Goal: Task Accomplishment & Management: Complete application form

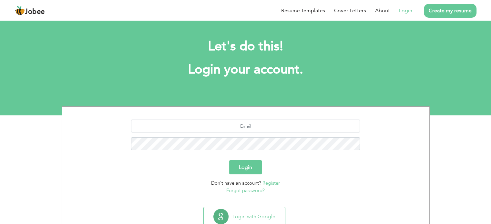
click at [406, 10] on link "Login" at bounding box center [405, 11] width 13 height 8
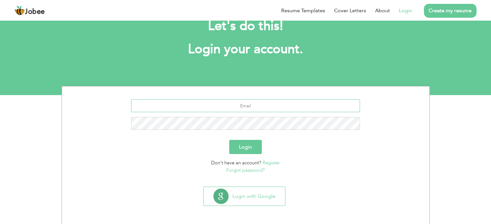
click at [245, 109] on input "text" at bounding box center [245, 105] width 229 height 13
type input "sajjad_p57@yahoo.com"
click at [254, 146] on button "Login" at bounding box center [245, 147] width 33 height 14
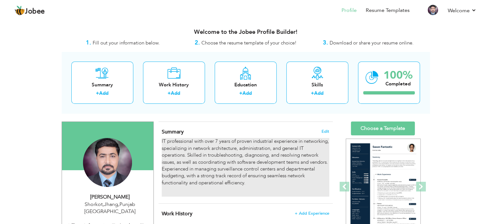
click at [216, 140] on p "IT professional with over 7 years of proven industrial experience in networking…" at bounding box center [245, 162] width 167 height 48
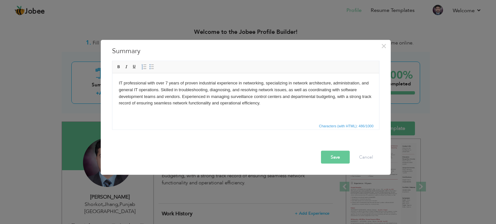
click at [167, 83] on p "IT professional with over 7 years of proven industrial experience in networking…" at bounding box center [246, 93] width 254 height 27
click at [330, 154] on button "Save" at bounding box center [335, 157] width 29 height 13
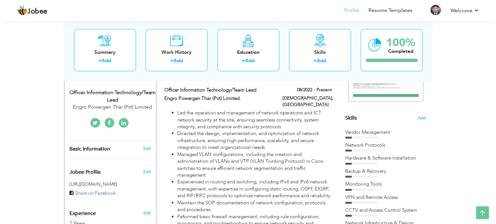
scroll to position [129, 0]
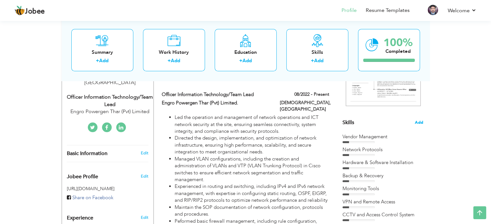
click at [421, 123] on span "Add" at bounding box center [419, 123] width 8 height 6
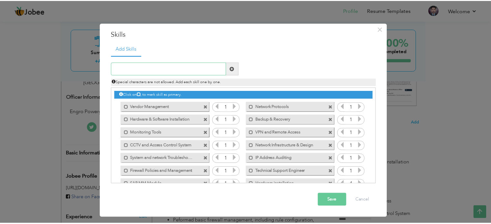
scroll to position [0, 0]
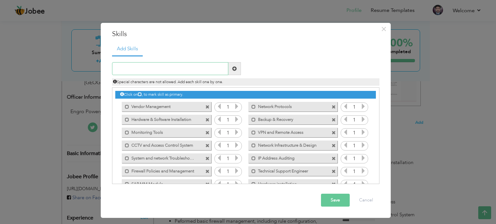
click at [182, 69] on input "text" at bounding box center [170, 68] width 116 height 13
type input "T"
type input "B"
type input "Department Budgeting."
click at [233, 70] on span at bounding box center [234, 69] width 5 height 5
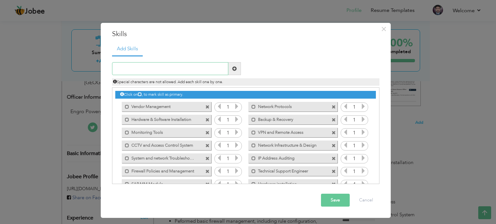
click at [177, 71] on input "text" at bounding box center [170, 68] width 116 height 13
type input "Project Planning"
click at [233, 70] on span at bounding box center [234, 69] width 5 height 5
click at [342, 199] on button "Save" at bounding box center [335, 200] width 29 height 13
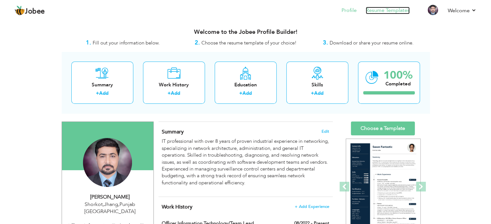
click at [380, 10] on link "Resume Templates" at bounding box center [388, 10] width 44 height 7
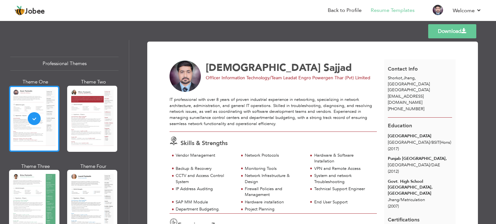
click at [37, 132] on div at bounding box center [34, 119] width 50 height 66
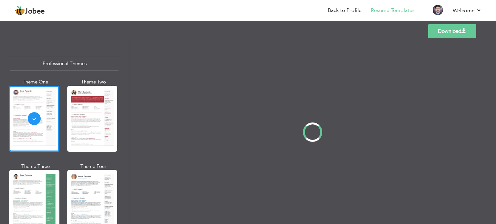
click at [100, 126] on div at bounding box center [92, 119] width 50 height 66
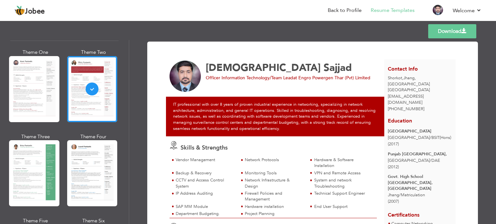
scroll to position [65, 0]
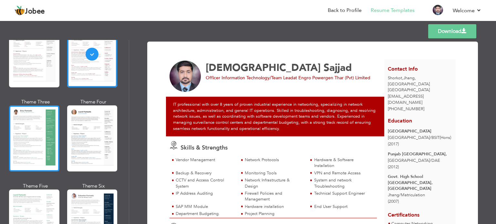
click at [32, 151] on div at bounding box center [34, 139] width 50 height 66
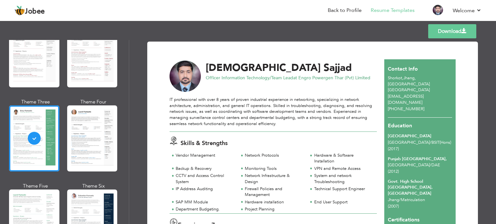
click at [83, 138] on div at bounding box center [92, 139] width 50 height 66
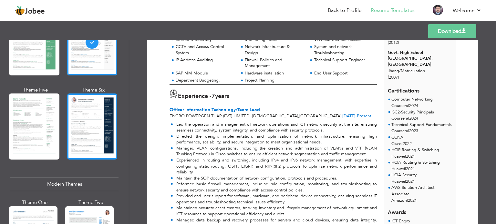
scroll to position [162, 0]
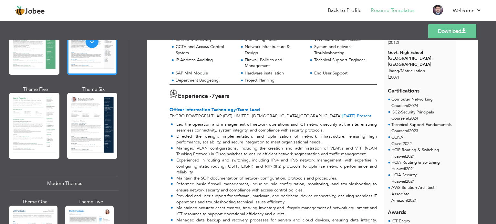
click at [21, 122] on div at bounding box center [34, 126] width 50 height 66
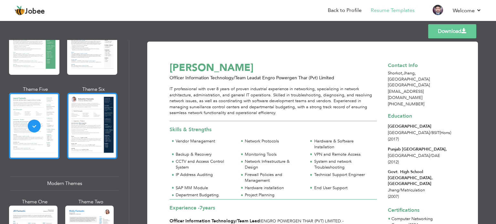
scroll to position [291, 0]
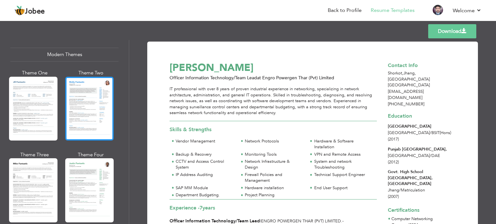
click at [88, 110] on div at bounding box center [89, 109] width 48 height 64
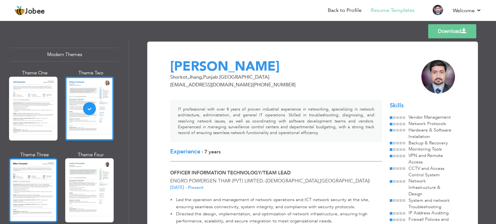
click at [41, 178] on div at bounding box center [33, 191] width 48 height 64
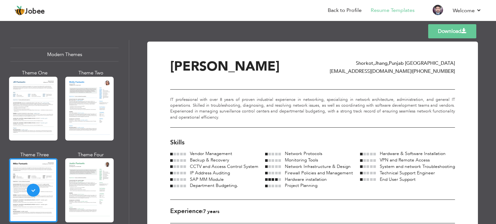
click at [87, 191] on div at bounding box center [89, 191] width 48 height 64
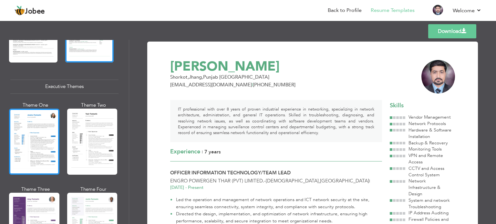
scroll to position [452, 0]
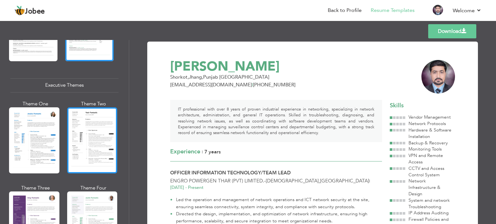
click at [78, 157] on div at bounding box center [92, 141] width 50 height 66
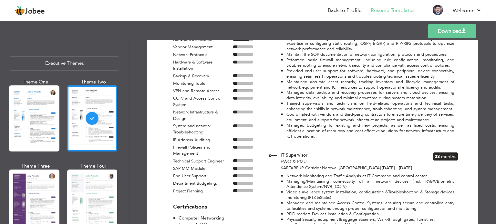
scroll to position [485, 0]
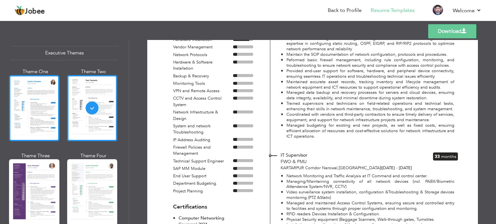
click at [32, 114] on div at bounding box center [34, 108] width 50 height 66
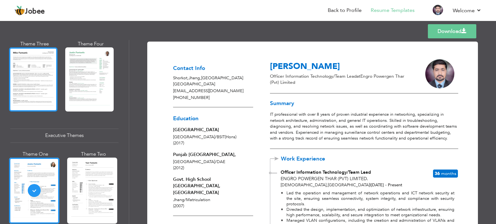
scroll to position [322, 0]
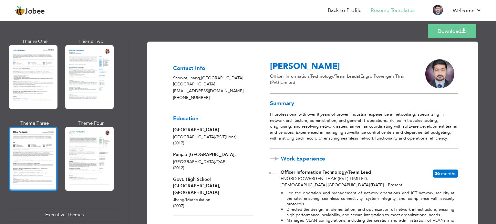
click at [40, 153] on div at bounding box center [33, 159] width 48 height 64
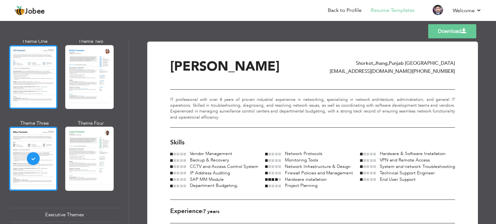
click at [40, 90] on div at bounding box center [33, 77] width 48 height 64
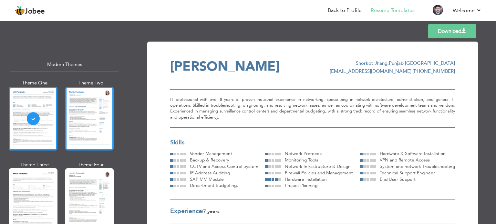
scroll to position [193, 0]
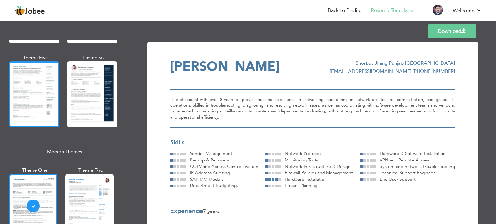
click at [45, 97] on div at bounding box center [34, 94] width 50 height 66
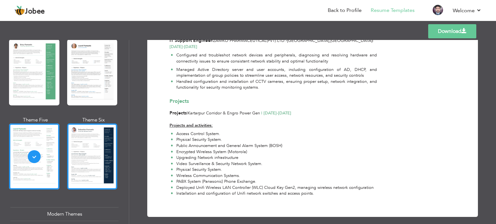
scroll to position [129, 0]
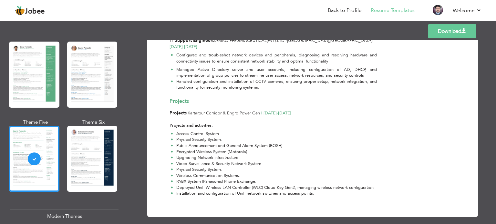
click at [84, 144] on div at bounding box center [92, 159] width 50 height 66
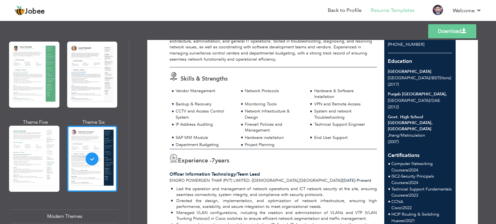
scroll to position [0, 0]
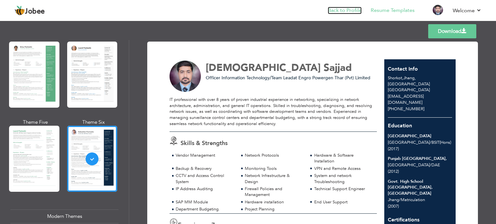
click at [348, 11] on link "Back to Profile" at bounding box center [345, 10] width 34 height 7
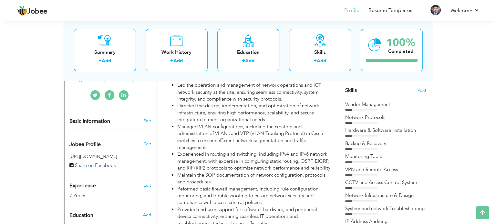
scroll to position [65, 0]
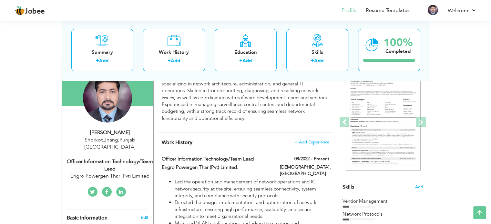
click at [108, 158] on div "Officer Information Technology/Team Lead" at bounding box center [110, 165] width 87 height 15
type input "[DEMOGRAPHIC_DATA]"
type input "Sajjad"
type input "[PHONE_NUMBER]"
select select "number:166"
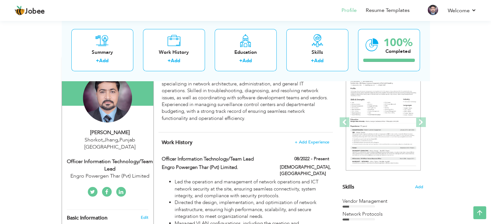
type input "[GEOGRAPHIC_DATA]"
type input "Shorkot,Jhang"
select select "number:9"
type input "Engro Powergen Thar (Pvt) Limited"
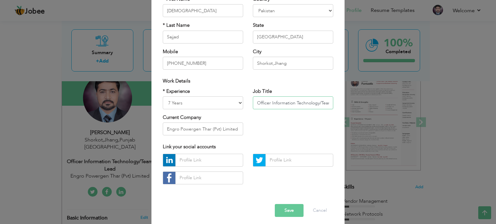
drag, startPoint x: 317, startPoint y: 103, endPoint x: 250, endPoint y: 99, distance: 67.0
click at [250, 99] on div "Job Title Officer Information Technology/Team Lead" at bounding box center [293, 101] width 90 height 26
type input "IT Engineer/Team Lead"
click at [172, 104] on select "Entry Level Less than 1 Year 1 Year 2 Years 3 Years 4 Years 5 Years 6 Years 7 Y…" at bounding box center [203, 103] width 80 height 13
select select "number:10"
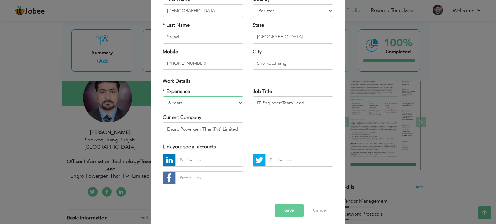
click at [163, 97] on select "Entry Level Less than 1 Year 1 Year 2 Years 3 Years 4 Years 5 Years 6 Years 7 Y…" at bounding box center [203, 103] width 80 height 13
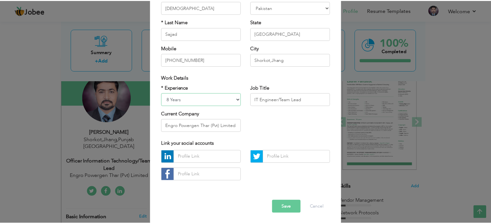
scroll to position [68, 0]
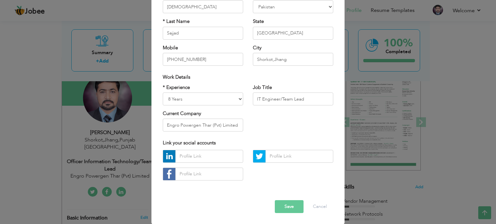
click at [286, 203] on button "Save" at bounding box center [289, 207] width 29 height 13
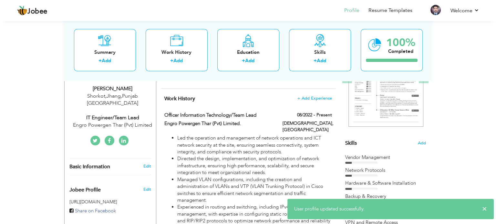
scroll to position [65, 0]
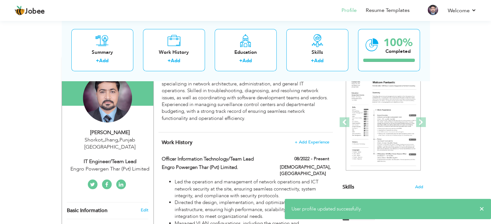
click at [116, 158] on div "IT Engineer/Team Lead" at bounding box center [110, 161] width 87 height 7
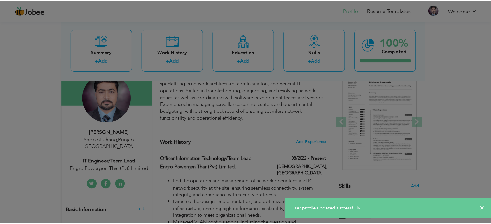
scroll to position [0, 0]
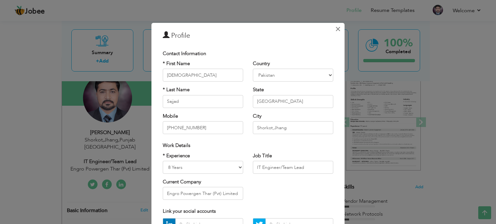
click at [336, 28] on span "×" at bounding box center [337, 29] width 5 height 12
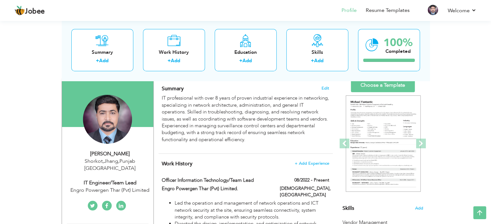
scroll to position [32, 0]
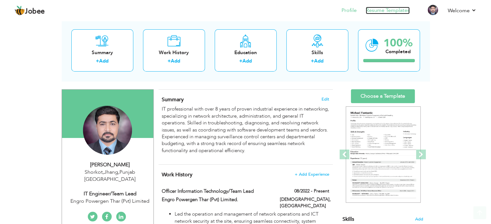
click at [374, 11] on link "Resume Templates" at bounding box center [388, 10] width 44 height 7
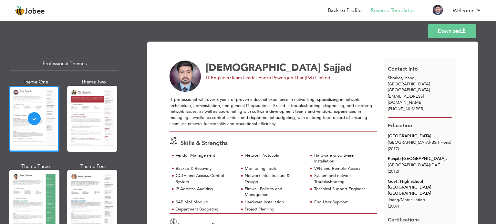
click at [40, 182] on div at bounding box center [34, 203] width 50 height 66
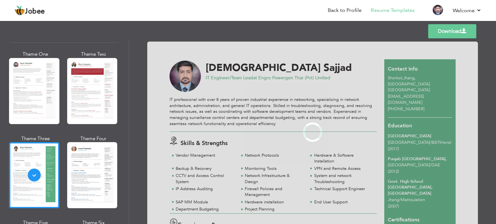
scroll to position [65, 0]
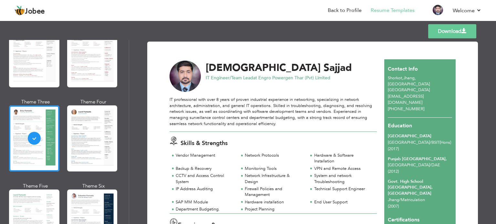
click at [96, 202] on div at bounding box center [92, 223] width 50 height 66
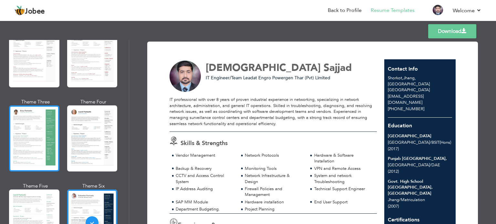
click at [48, 136] on div at bounding box center [34, 139] width 50 height 66
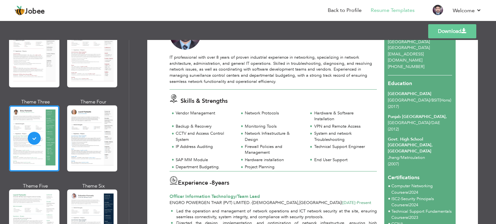
scroll to position [53, 0]
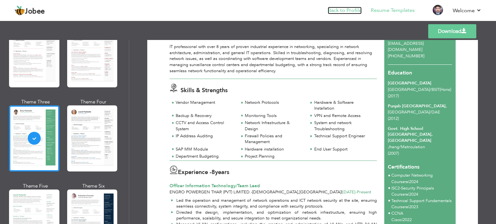
click at [342, 13] on link "Back to Profile" at bounding box center [345, 10] width 34 height 7
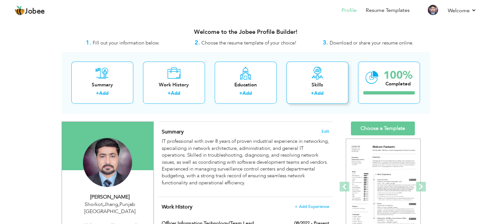
click at [317, 93] on link "Add" at bounding box center [318, 93] width 9 height 6
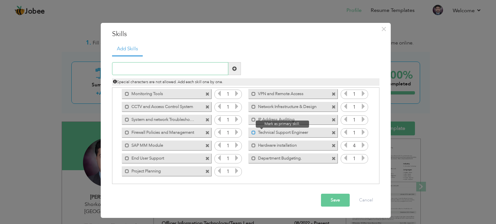
scroll to position [40, 0]
click at [331, 199] on button "Save" at bounding box center [335, 200] width 29 height 13
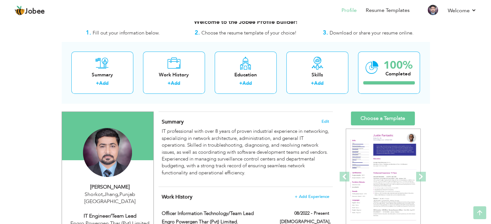
scroll to position [0, 0]
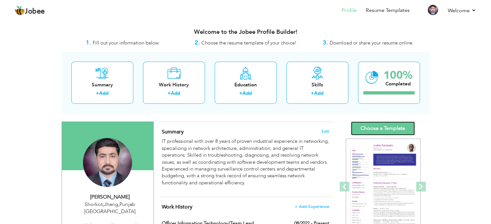
click at [391, 126] on link "Choose a Template" at bounding box center [383, 129] width 64 height 14
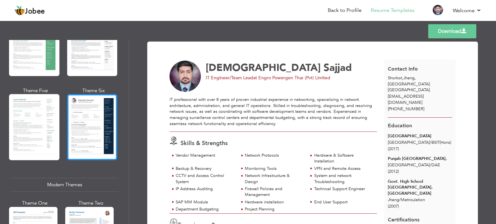
scroll to position [162, 0]
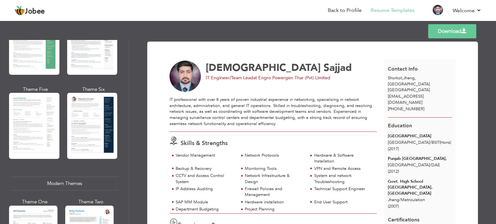
click at [49, 61] on div at bounding box center [34, 42] width 50 height 66
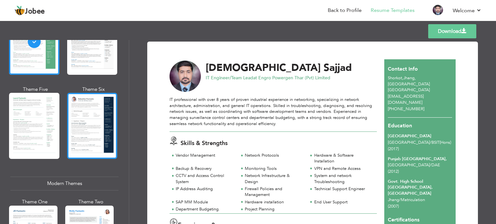
click at [95, 121] on div at bounding box center [92, 126] width 50 height 66
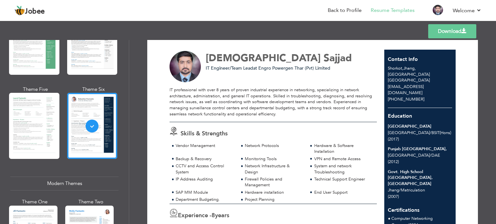
scroll to position [0, 0]
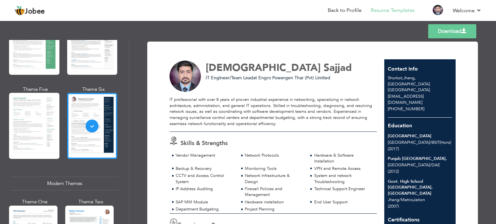
click at [464, 32] on span at bounding box center [464, 30] width 5 height 5
